Goal: Task Accomplishment & Management: Complete application form

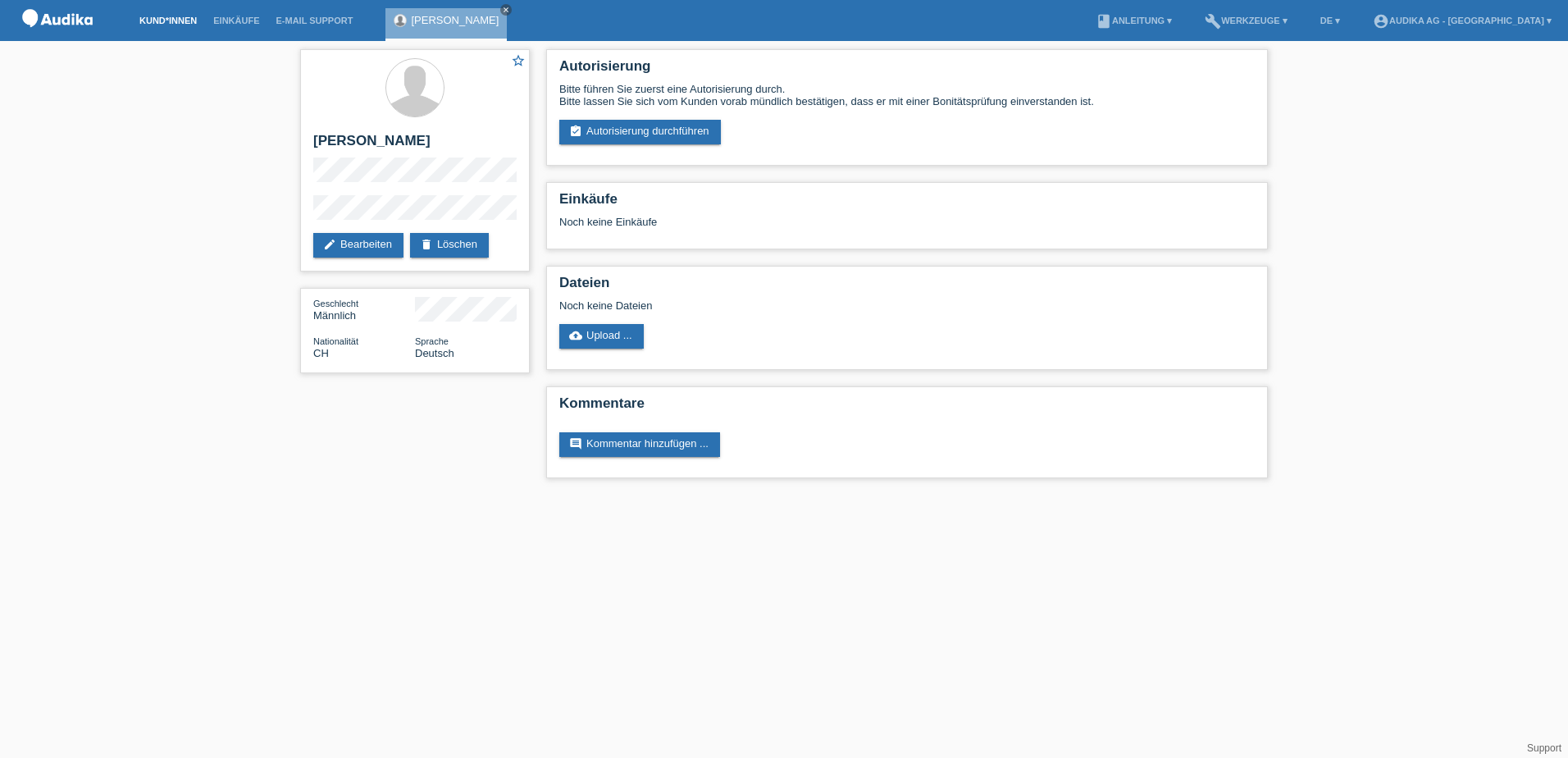
click at [180, 22] on link "Kund*innen" at bounding box center [168, 20] width 73 height 10
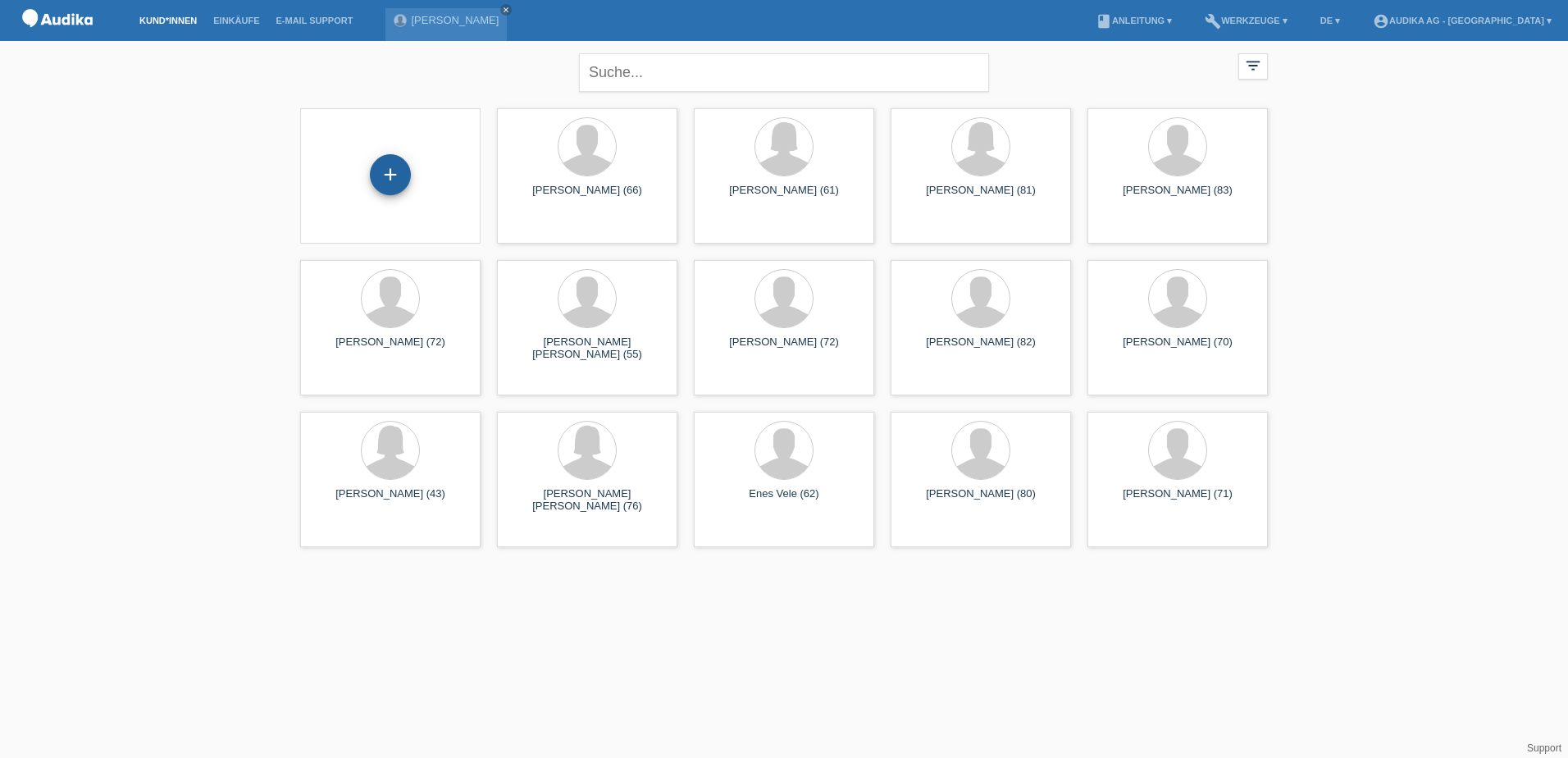
click at [379, 181] on div "+" at bounding box center [390, 174] width 41 height 41
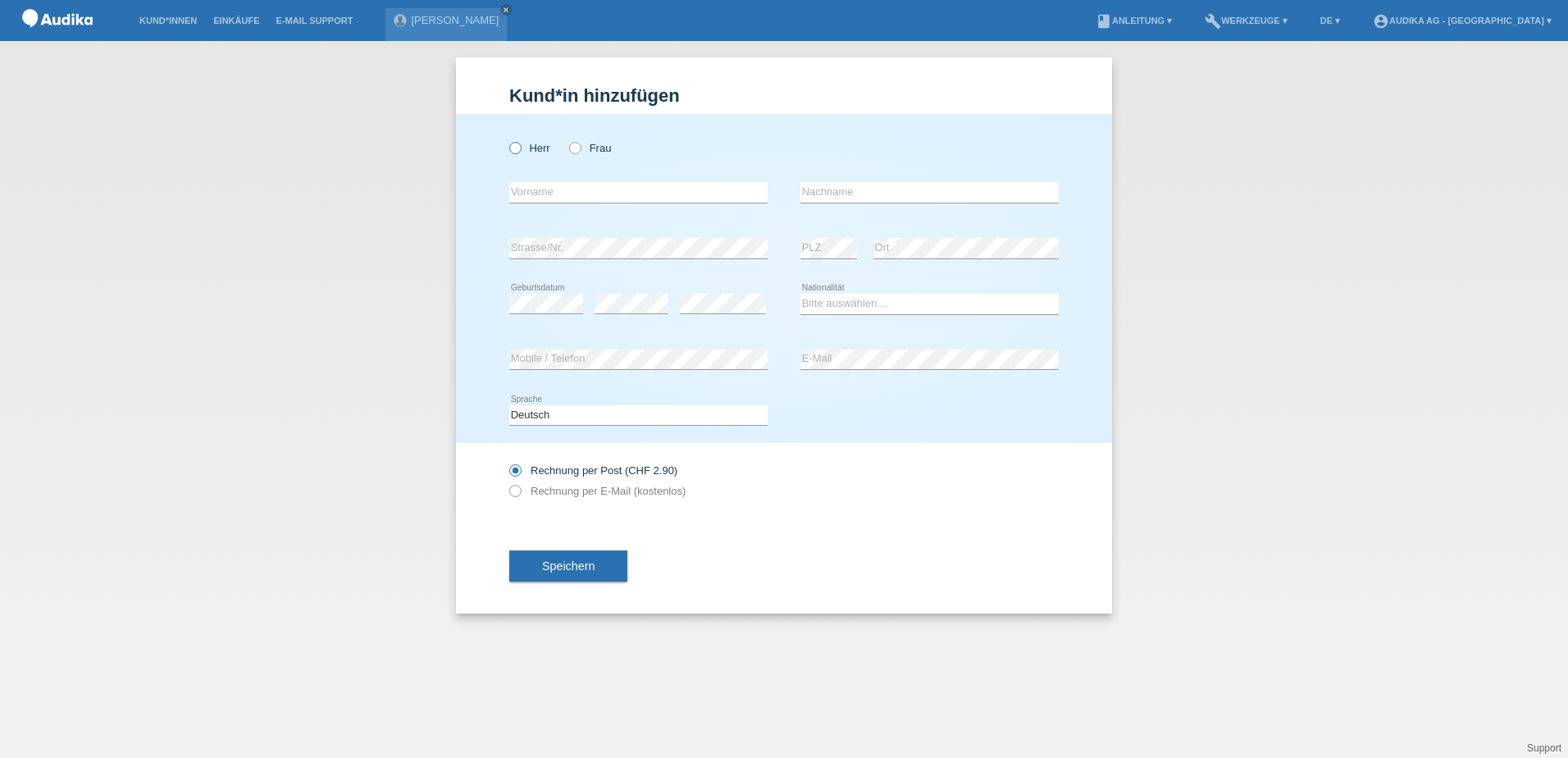
click at [507, 139] on icon at bounding box center [507, 139] width 0 height 0
click at [517, 144] on input "Herr" at bounding box center [515, 147] width 10 height 10
radio input "true"
click at [557, 190] on input "text" at bounding box center [638, 193] width 258 height 21
type input "Suat"
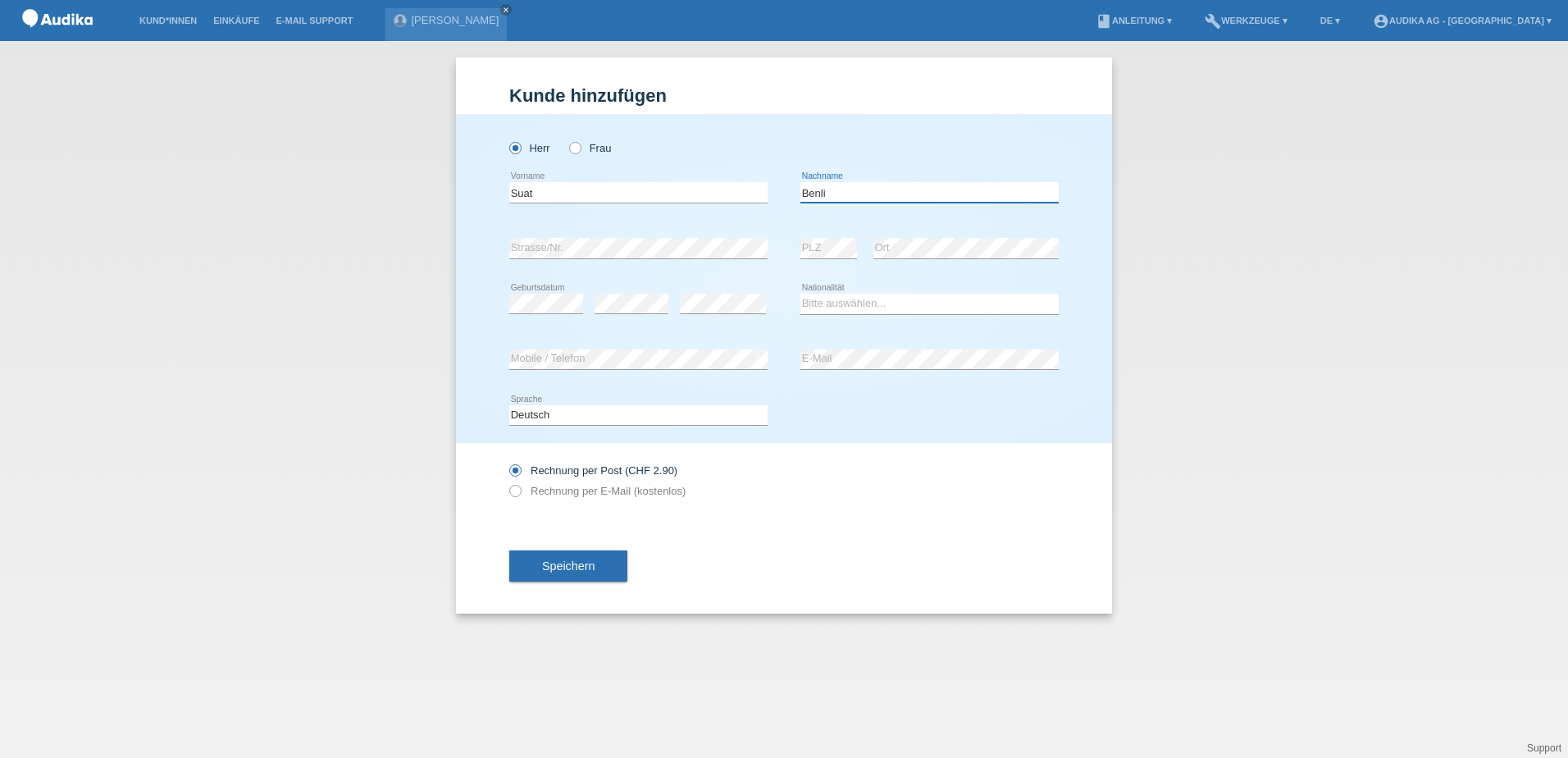
type input "Benli"
click at [592, 267] on div "error Strasse/Nr." at bounding box center [638, 248] width 258 height 56
click at [817, 305] on select "Bitte auswählen... Schweiz Deutschland Liechtenstein Österreich ------------ Af…" at bounding box center [930, 303] width 258 height 20
select select "TR"
click at [801, 294] on select "Bitte auswählen... Schweiz Deutschland Liechtenstein Österreich ------------ Af…" at bounding box center [930, 303] width 258 height 20
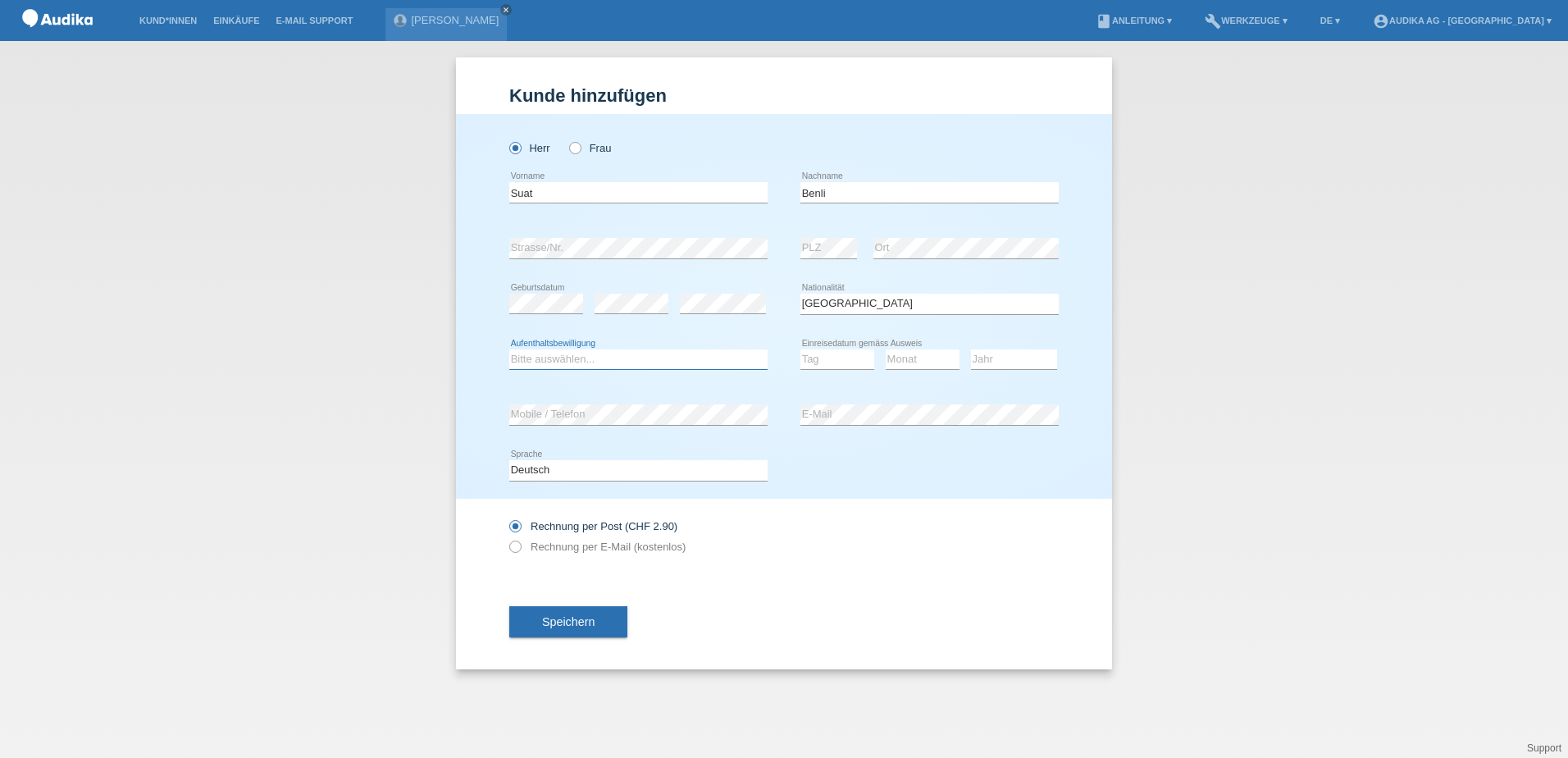
click at [692, 358] on select "Bitte auswählen... C B B - Flüchtlingsstatus Andere" at bounding box center [638, 359] width 258 height 20
select select "C"
click at [510, 349] on select "Bitte auswählen... C B B - Flüchtlingsstatus Andere" at bounding box center [638, 359] width 258 height 20
click at [834, 358] on select "Tag 01 02 03 04 05 06 07 08 09 10 11" at bounding box center [837, 359] width 73 height 20
click at [837, 364] on select "Tag 01 02 03 04 05 06 07 08 09 10 11" at bounding box center [837, 359] width 73 height 20
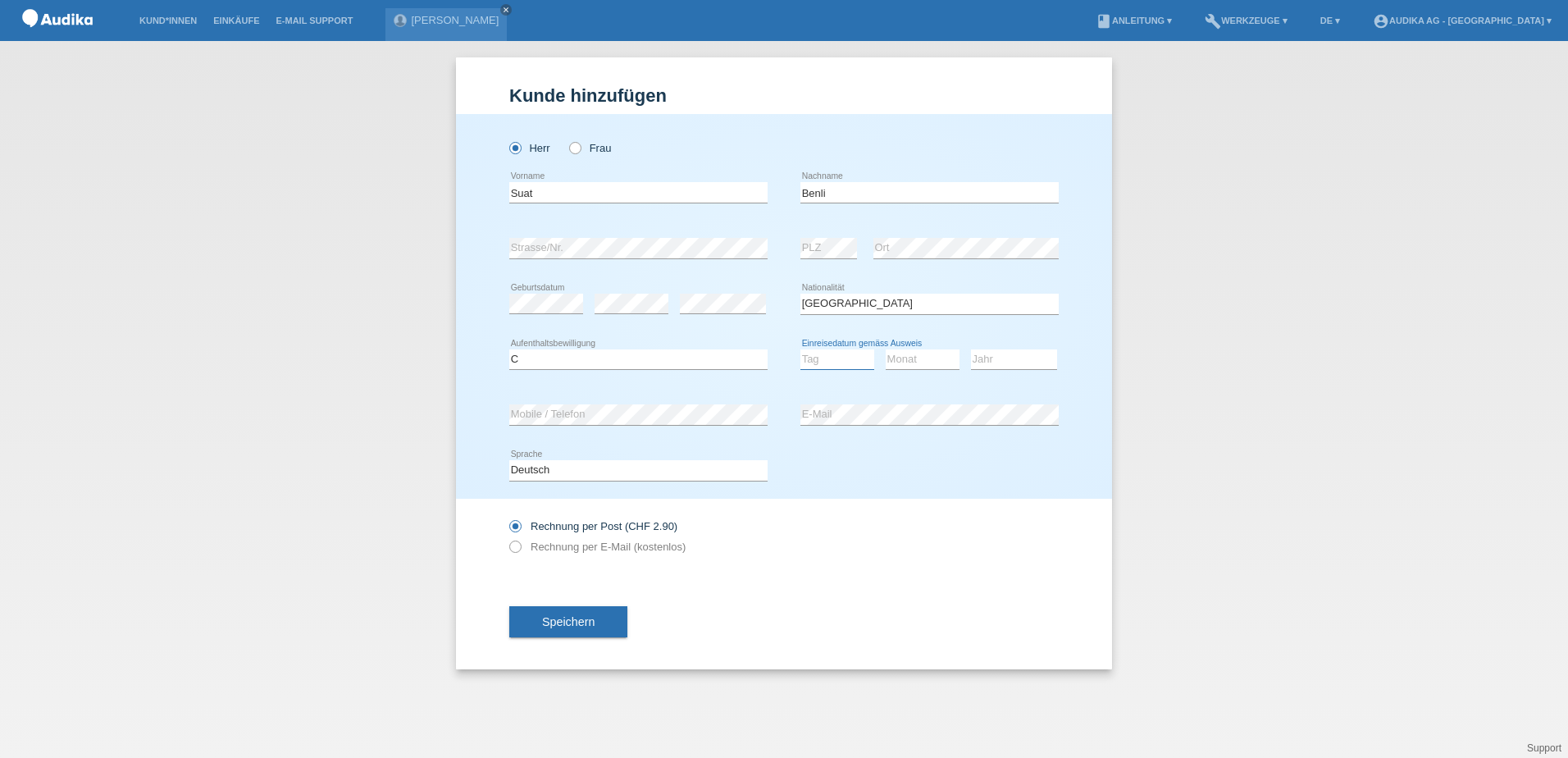
click at [842, 364] on select "Tag 01 02 03 04 05 06 07 08 09 10 11" at bounding box center [837, 359] width 73 height 20
select select "05"
click at [801, 349] on select "Tag 01 02 03 04 05 06 07 08 09 10 11" at bounding box center [837, 359] width 73 height 20
click at [947, 354] on select "Monat 01 02 03 04 05 06 07 08 09 10 11" at bounding box center [922, 359] width 73 height 20
select select "03"
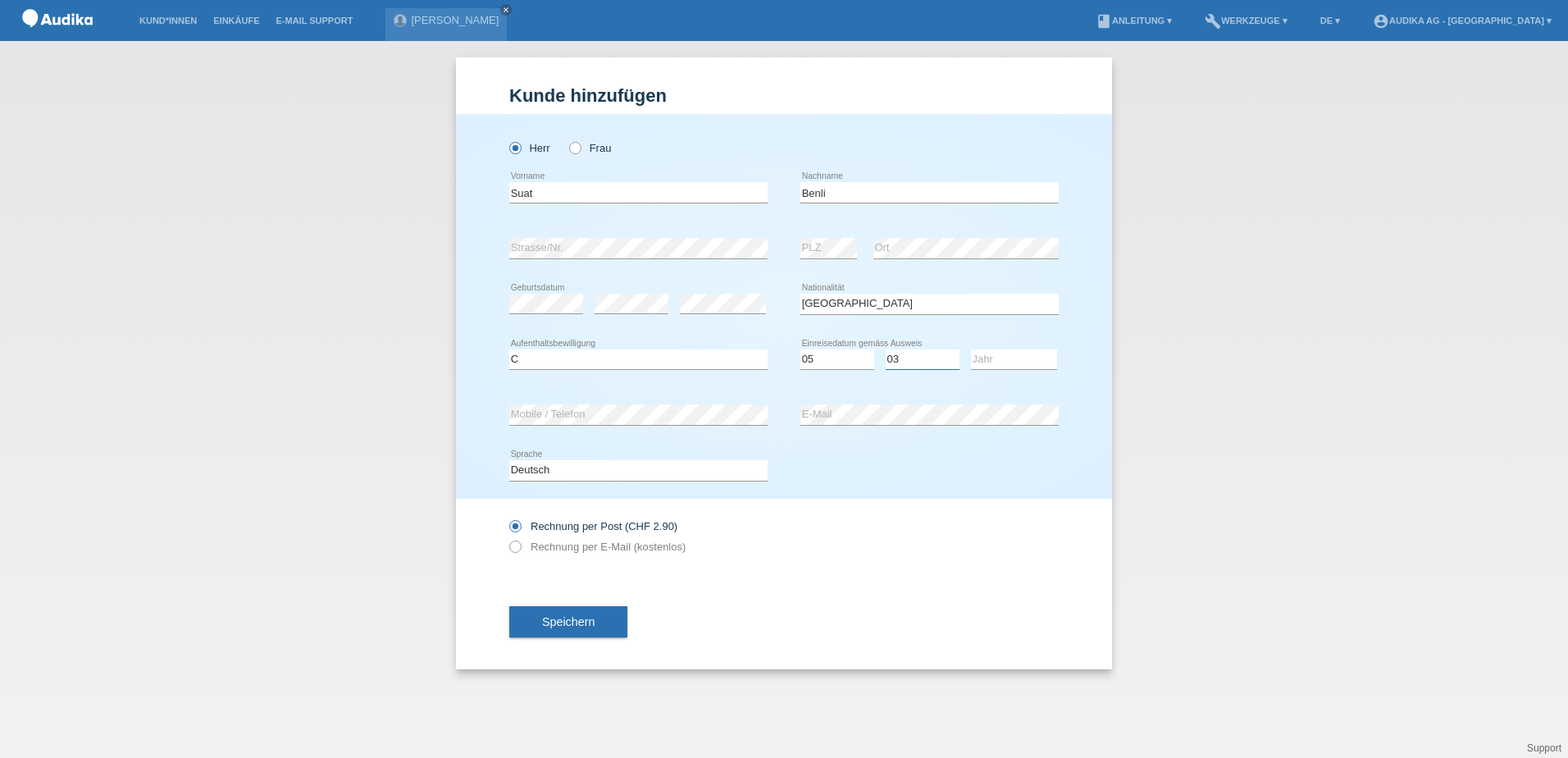
click at [886, 349] on select "Monat 01 02 03 04 05 06 07 08 09 10 11" at bounding box center [922, 359] width 73 height 20
click at [986, 360] on select "Jahr 2025 2024 2023 2022 2021 2020 2019 2018 2017 2016 2015 2014 2013 2012 2011…" at bounding box center [1014, 359] width 86 height 20
select select "1977"
click at [971, 349] on select "Jahr 2025 2024 2023 2022 2021 2020 2019 2018 2017 2016 2015 2014 2013 2012 2011…" at bounding box center [1014, 359] width 86 height 20
click at [620, 550] on label "Rechnung per E-Mail (kostenlos)" at bounding box center [598, 547] width 176 height 12
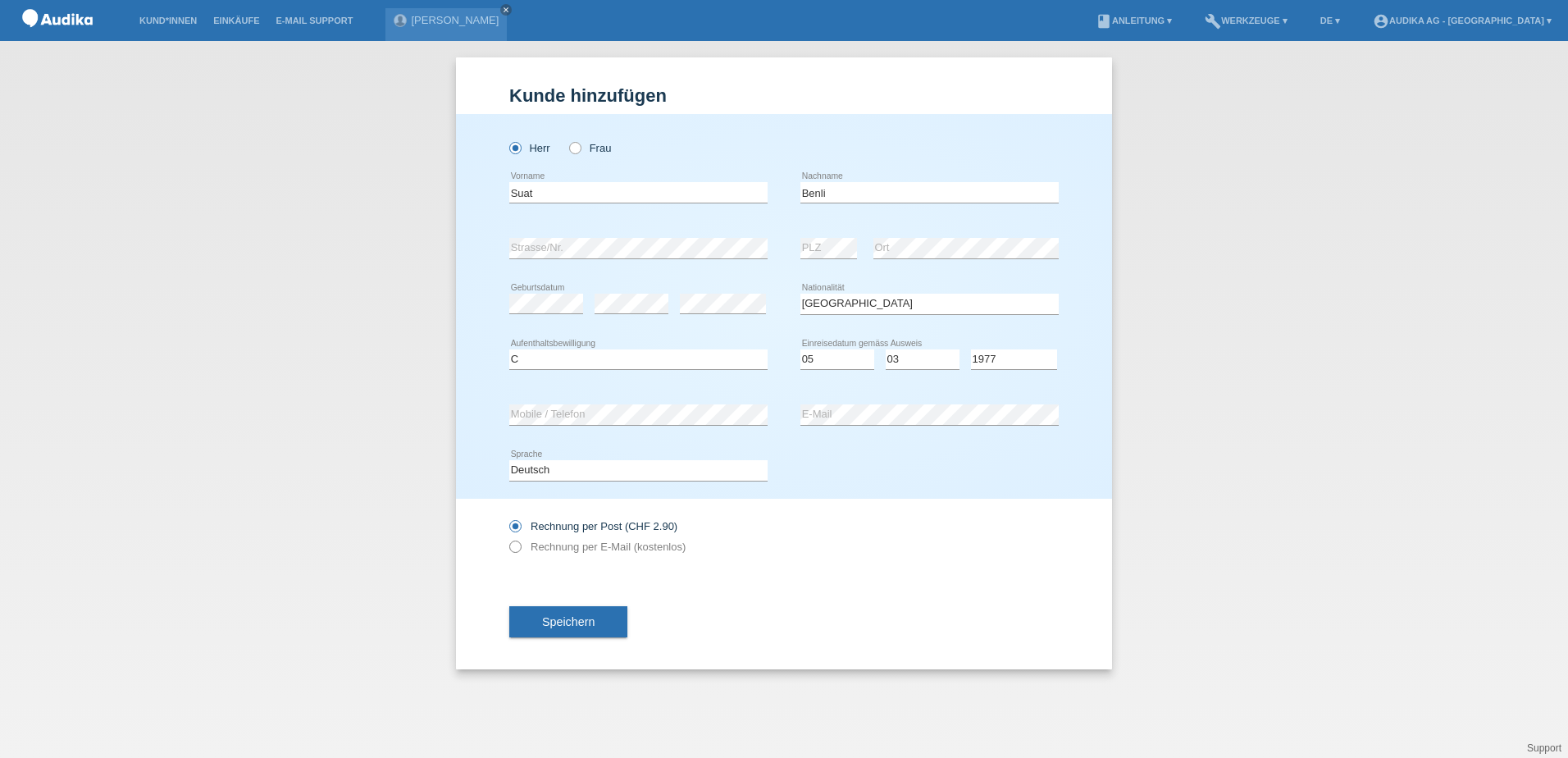
click at [507, 538] on icon at bounding box center [507, 538] width 0 height 0
click at [587, 545] on label "Rechnung per E-Mail (kostenlos)" at bounding box center [598, 547] width 176 height 12
click at [520, 545] on input "Rechnung per E-Mail (kostenlos)" at bounding box center [515, 551] width 10 height 21
radio input "true"
click at [591, 617] on span "Speichern" at bounding box center [568, 621] width 53 height 13
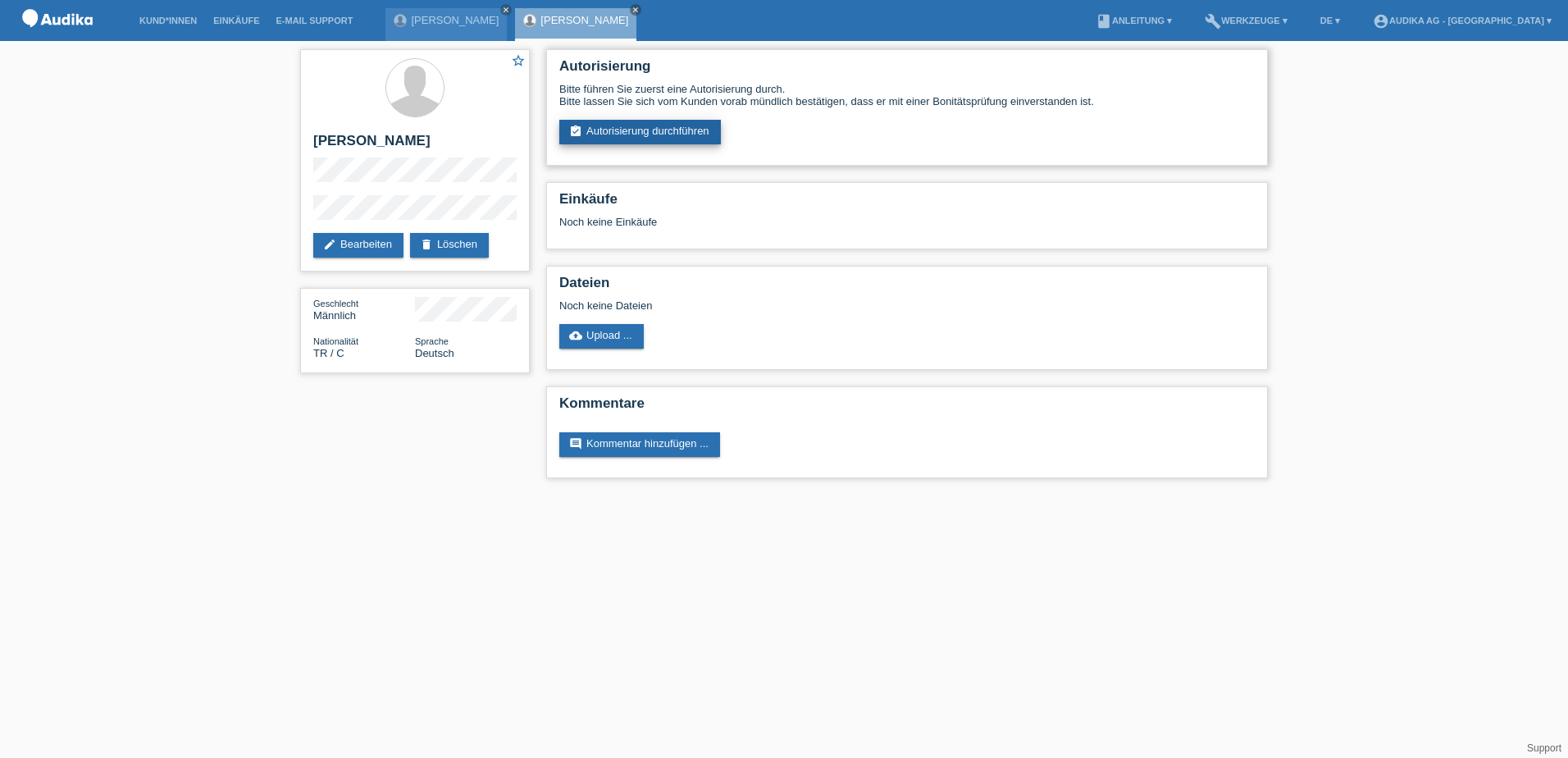
click at [693, 130] on link "assignment_turned_in Autorisierung durchführen" at bounding box center [639, 132] width 162 height 24
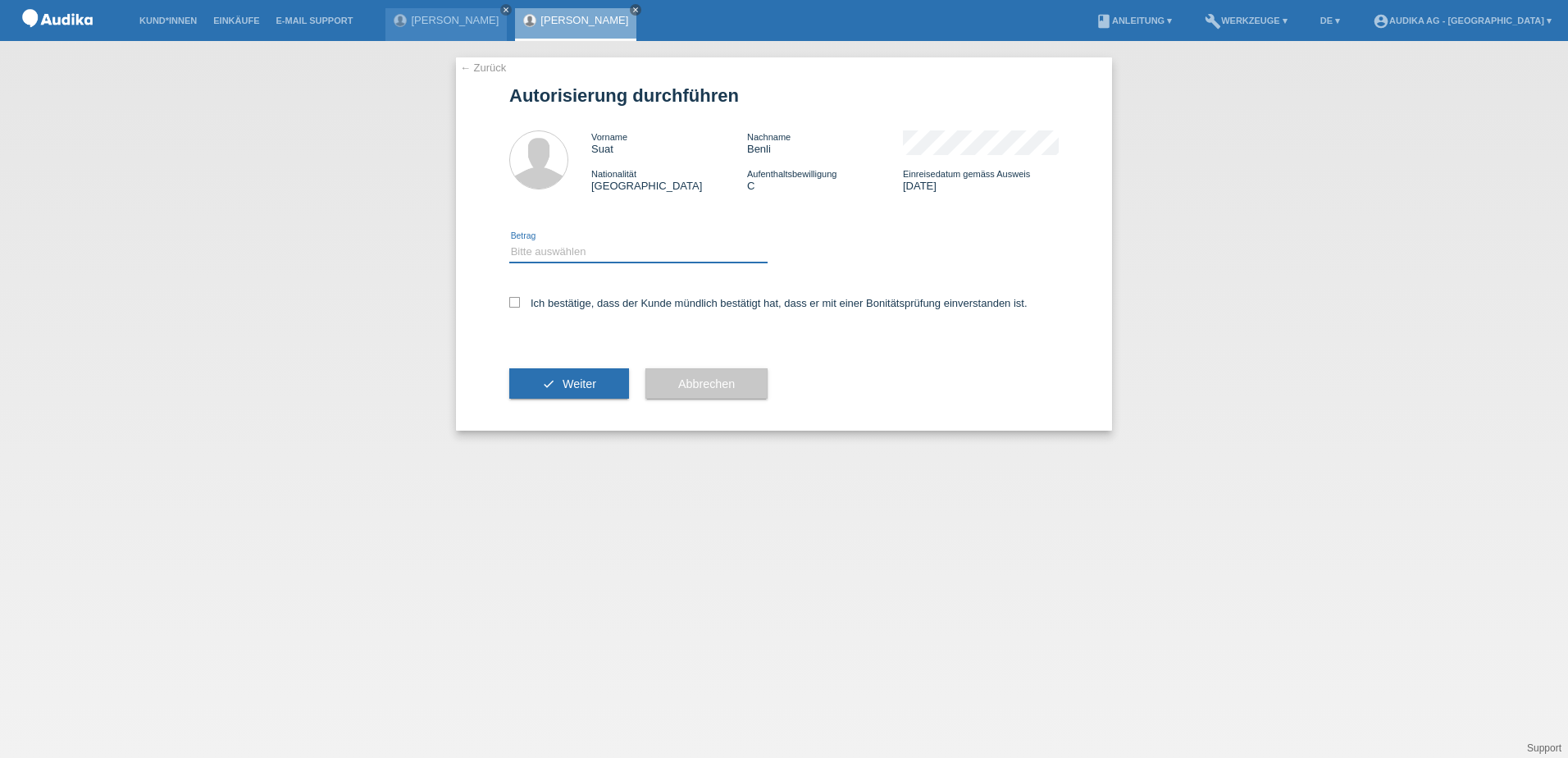
click at [570, 249] on select "Bitte auswählen CHF 1.00 - CHF 499.00 CHF 500.00 - CHF 1'999.00 CHF 2'000.00 - …" at bounding box center [638, 252] width 258 height 20
select select "3"
click at [510, 242] on select "Bitte auswählen CHF 1.00 - CHF 499.00 CHF 500.00 - CHF 1'999.00 CHF 2'000.00 - …" at bounding box center [638, 252] width 258 height 20
click at [512, 301] on icon at bounding box center [515, 303] width 10 height 10
click at [512, 301] on input "Ich bestätige, dass der Kunde mündlich bestätigt hat, dass er mit einer Bonität…" at bounding box center [515, 303] width 10 height 10
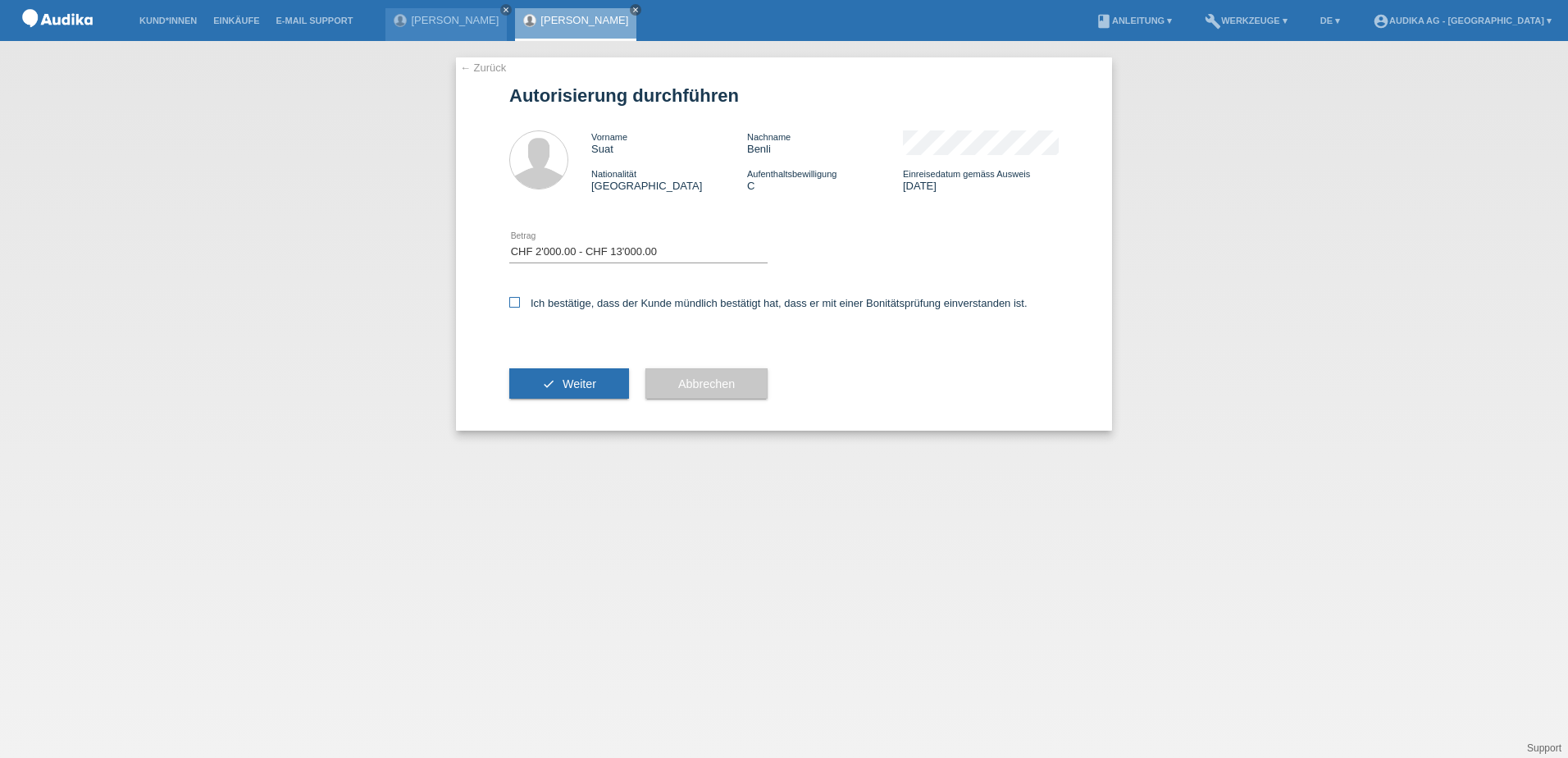
checkbox input "true"
click at [544, 389] on icon "check" at bounding box center [548, 384] width 13 height 13
